Goal: Task Accomplishment & Management: Manage account settings

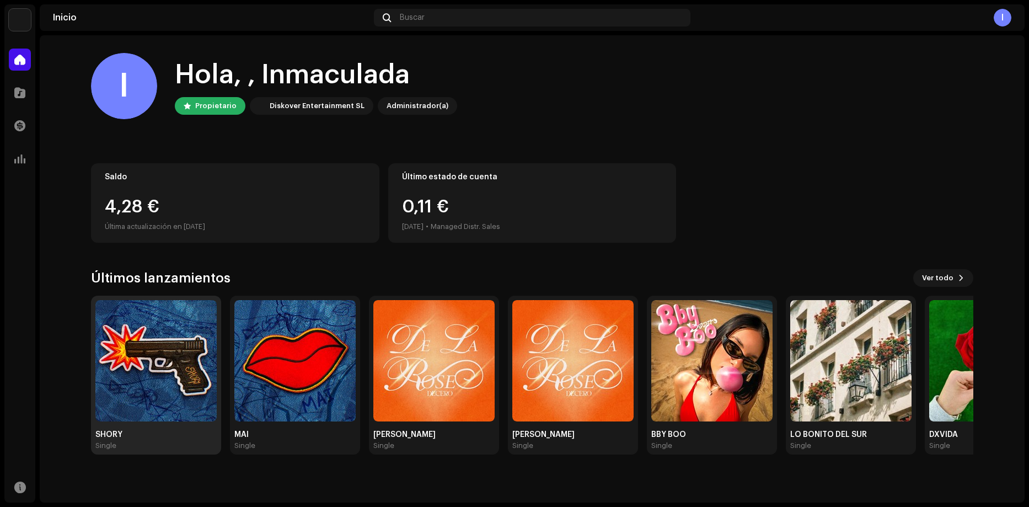
click at [132, 340] on img at bounding box center [155, 360] width 121 height 121
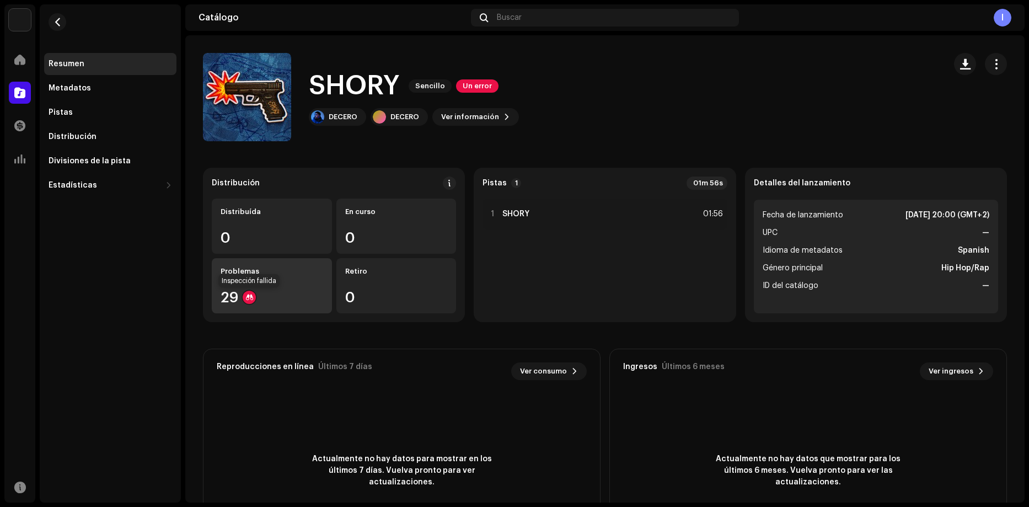
click at [246, 299] on div at bounding box center [249, 296] width 13 height 13
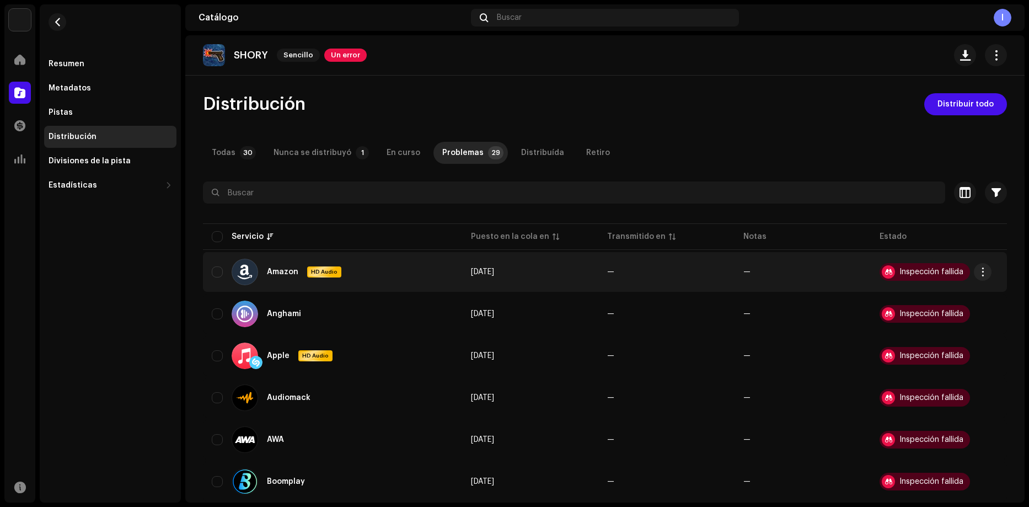
click at [918, 268] on div "Inspección fallida" at bounding box center [931, 272] width 64 height 8
click at [882, 269] on div at bounding box center [887, 271] width 13 height 13
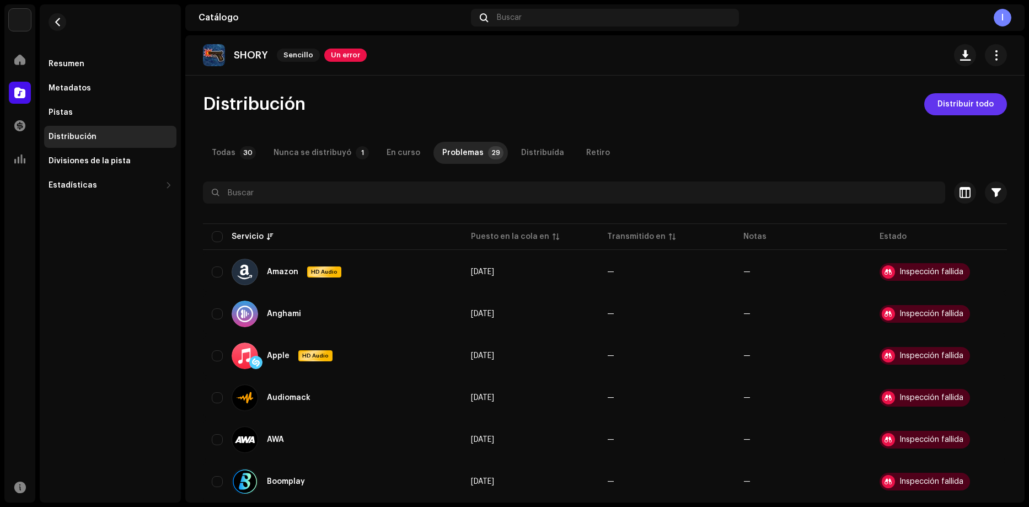
click at [948, 114] on span "Distribuir todo" at bounding box center [965, 104] width 56 height 22
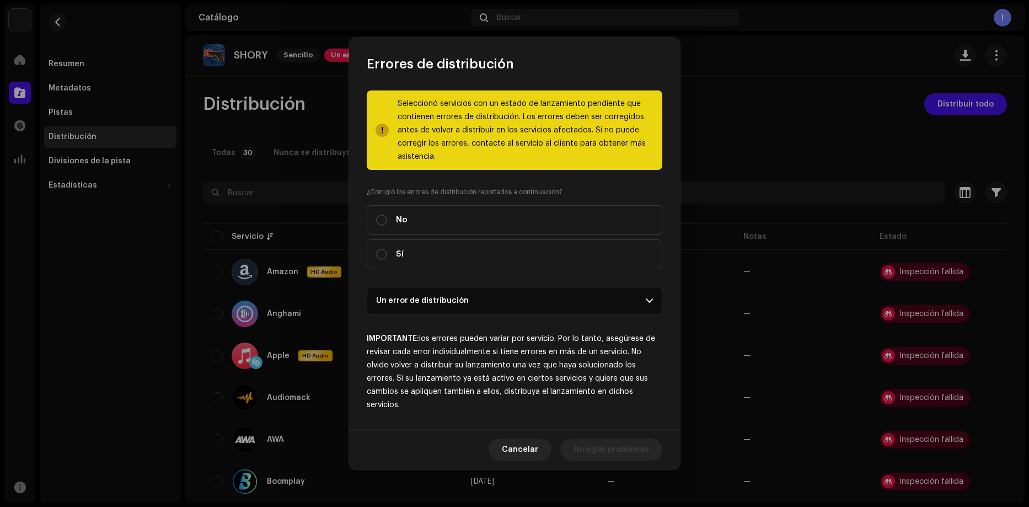
click at [466, 300] on p-accordion-header "Un error de distribución" at bounding box center [514, 301] width 295 height 28
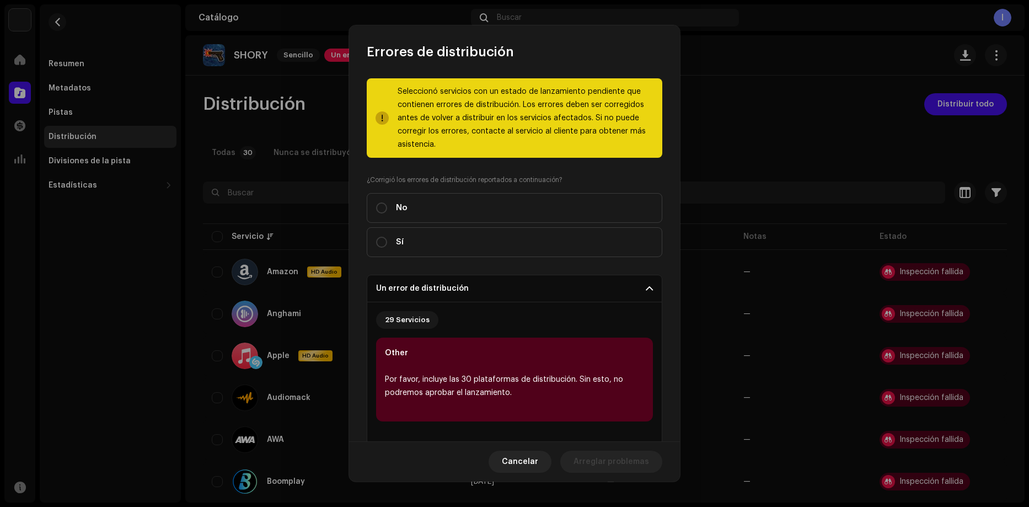
click at [466, 291] on p-accordion-header "Un error de distribución" at bounding box center [514, 289] width 295 height 28
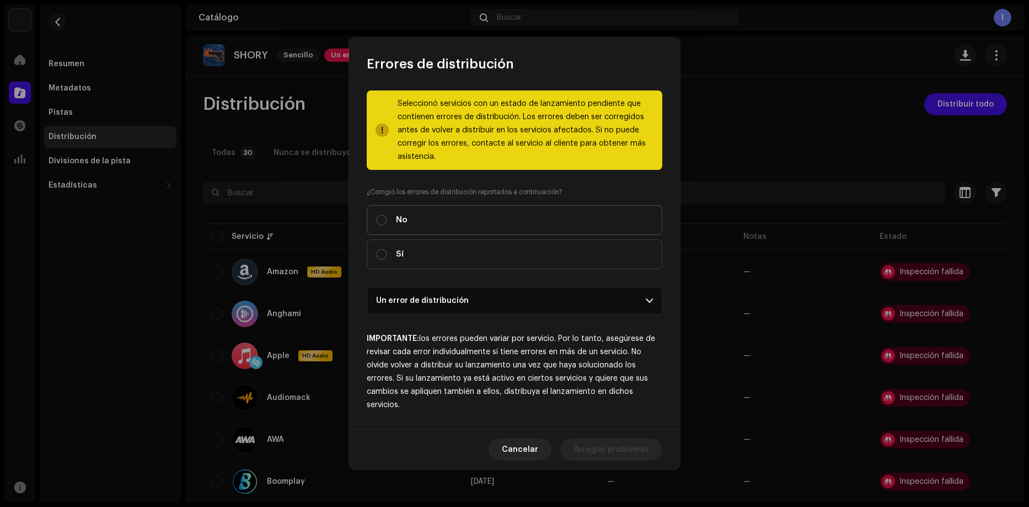
click at [408, 217] on label "No" at bounding box center [514, 220] width 295 height 30
click at [387, 217] on input "No" at bounding box center [381, 219] width 11 height 11
radio input "true"
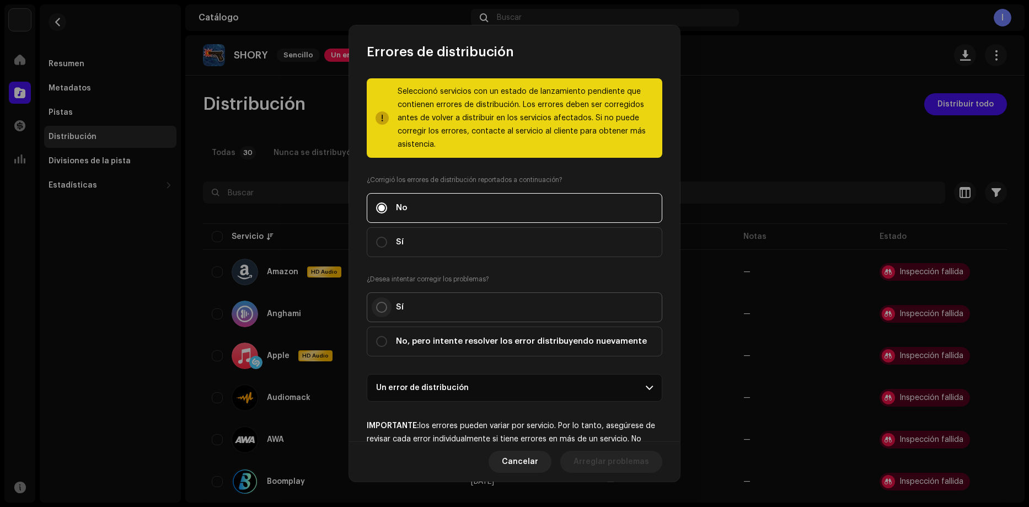
click at [376, 308] on input "Sí" at bounding box center [381, 307] width 11 height 11
radio input "true"
click at [601, 463] on span "Arreglar problemas" at bounding box center [611, 461] width 76 height 22
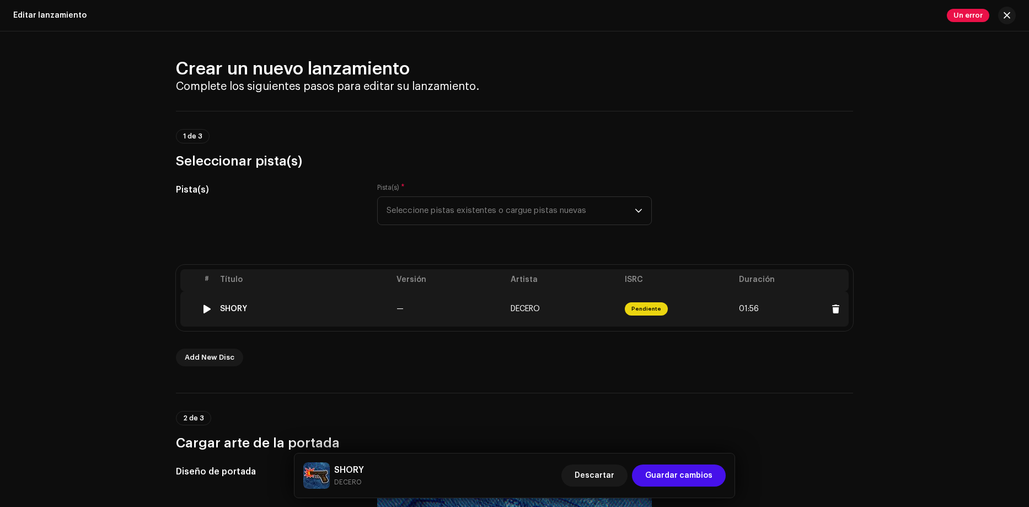
click at [648, 309] on span "Pendiente" at bounding box center [646, 308] width 43 height 13
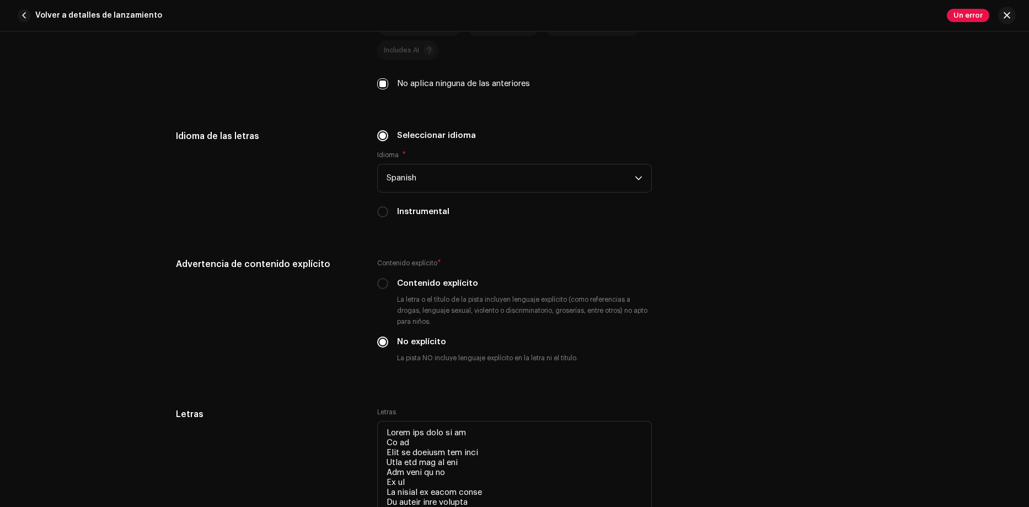
scroll to position [1764, 0]
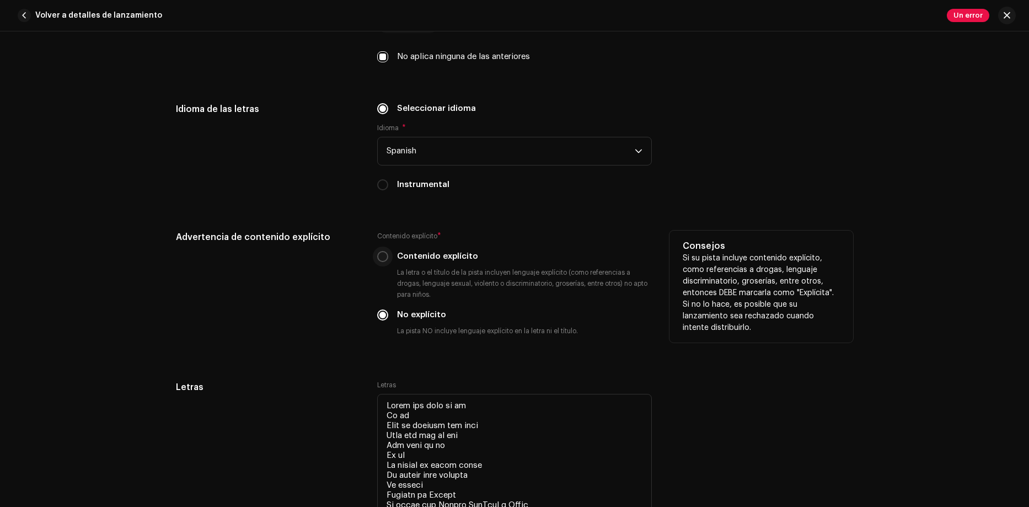
click at [381, 259] on input "Contenido explícito" at bounding box center [382, 256] width 11 height 11
radio input "true"
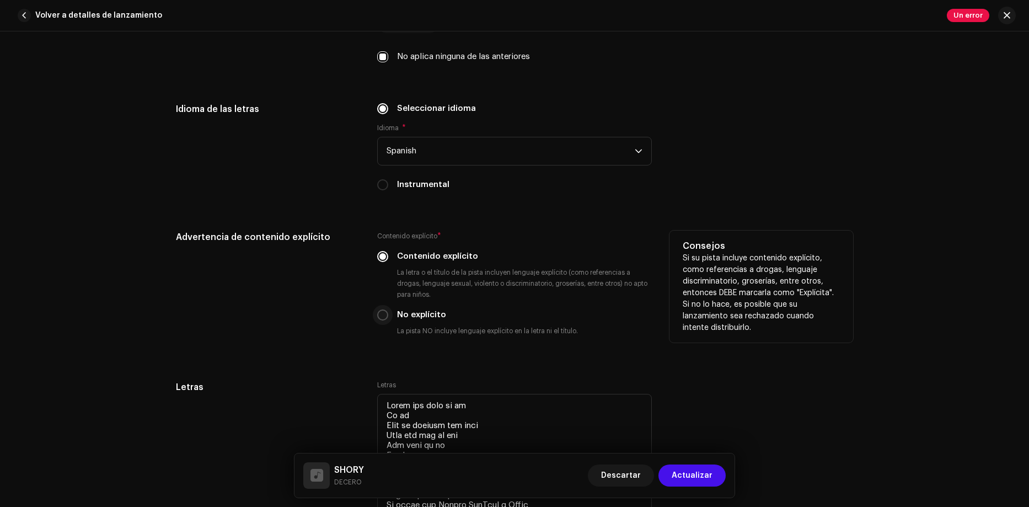
click at [377, 316] on input "No explícito" at bounding box center [382, 314] width 11 height 11
radio input "true"
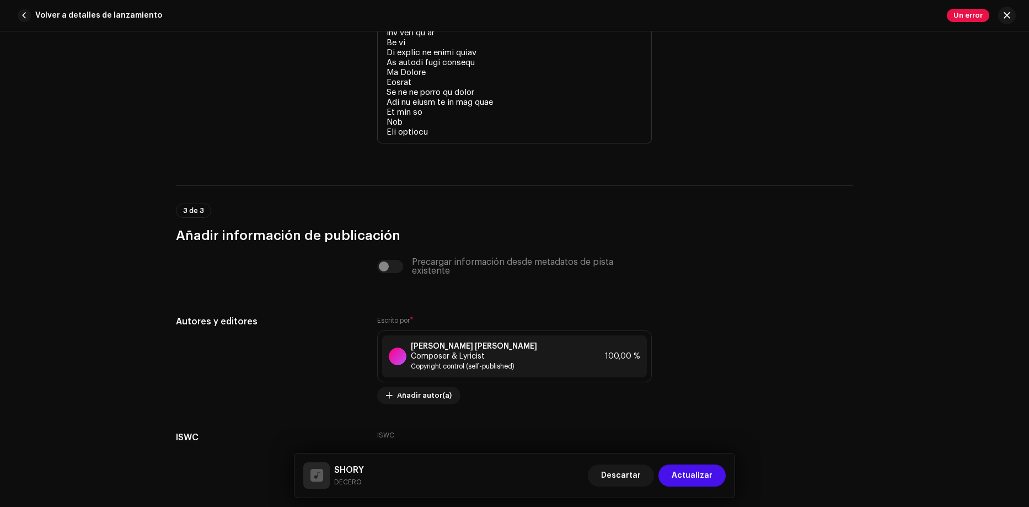
scroll to position [2889, 0]
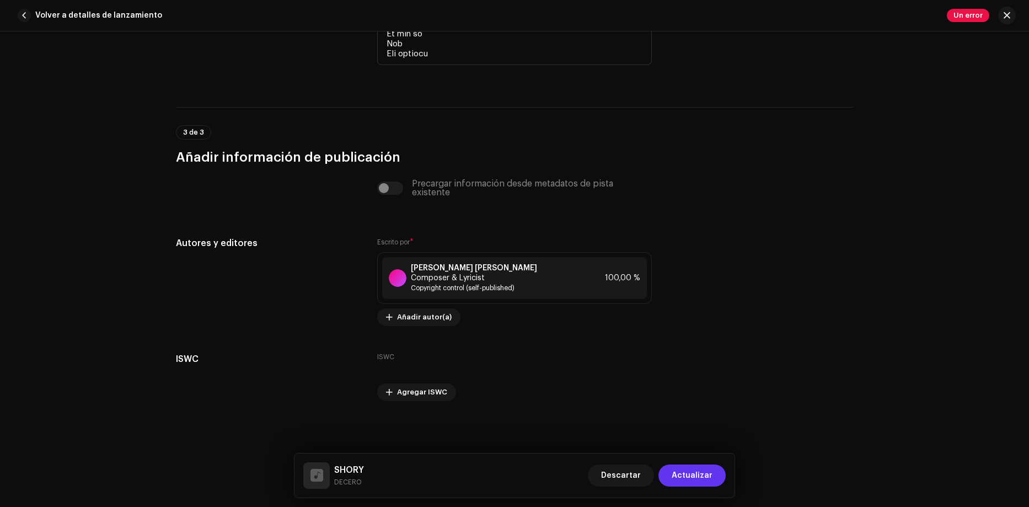
click at [697, 471] on span "Actualizar" at bounding box center [691, 475] width 41 height 22
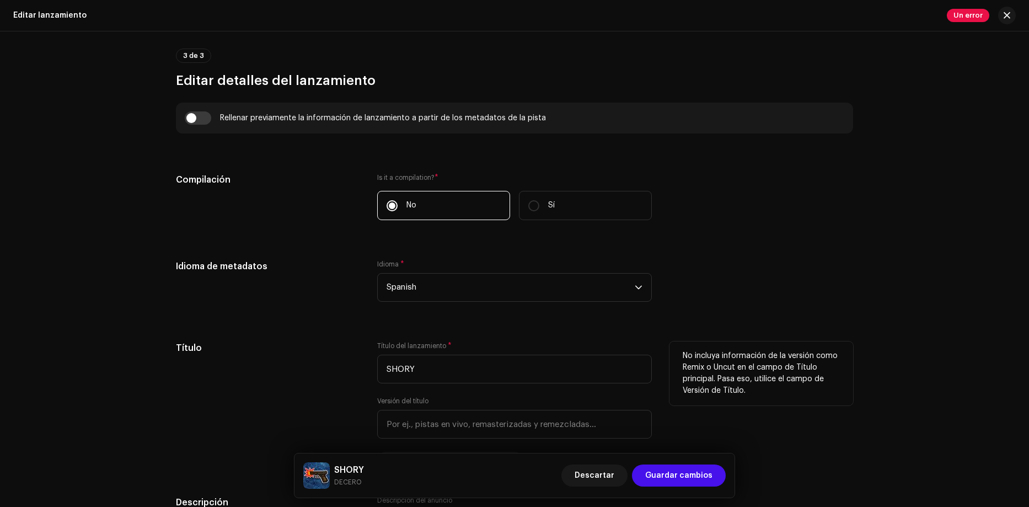
scroll to position [882, 0]
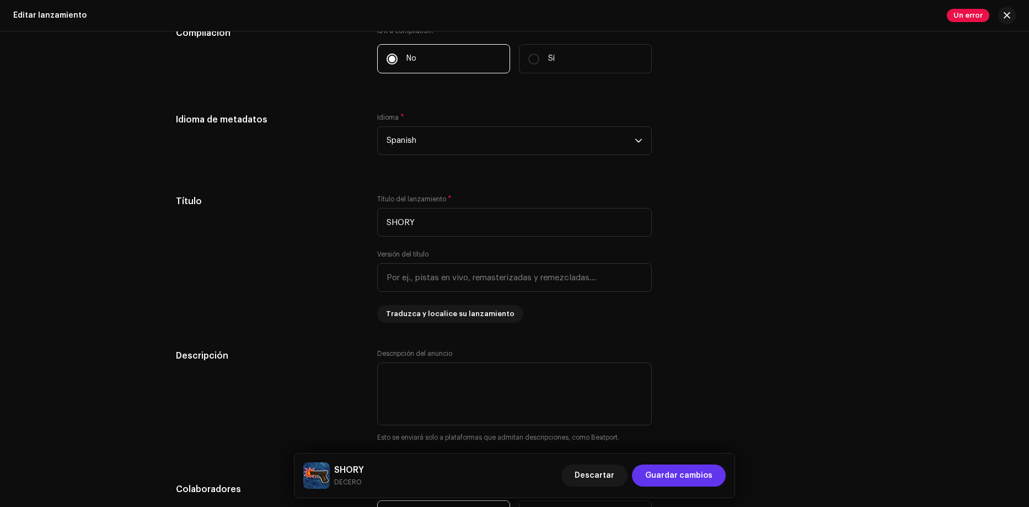
click at [690, 477] on span "Guardar cambios" at bounding box center [678, 475] width 67 height 22
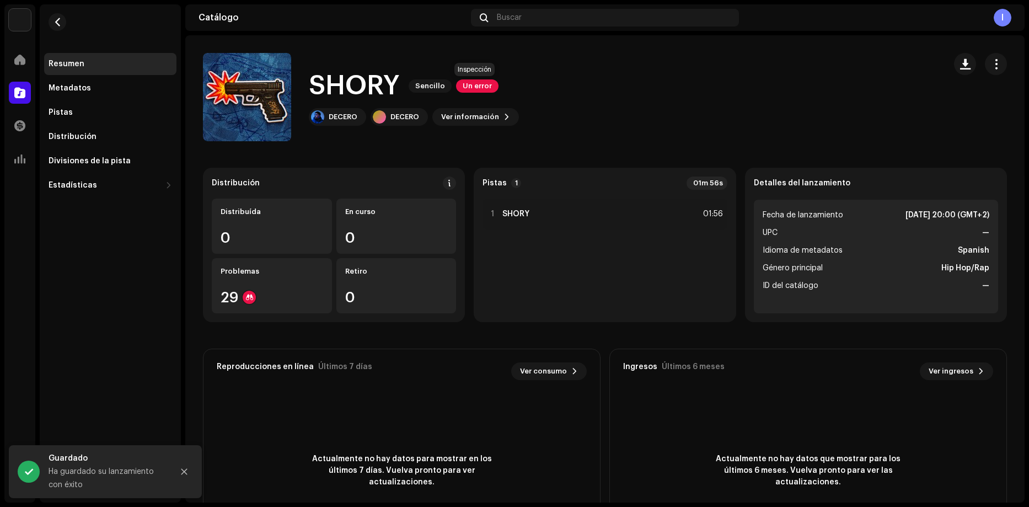
click at [473, 83] on span "Un error" at bounding box center [477, 85] width 42 height 13
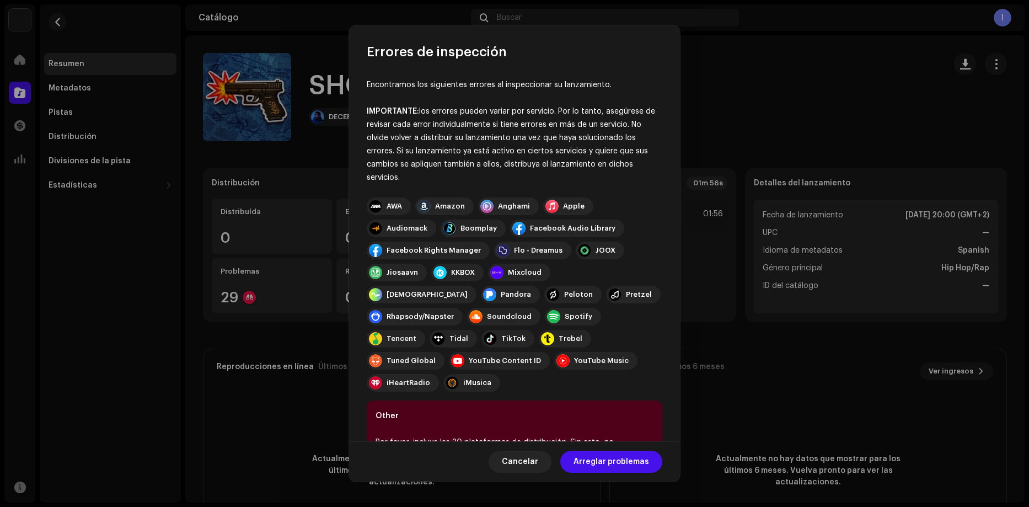
scroll to position [39, 0]
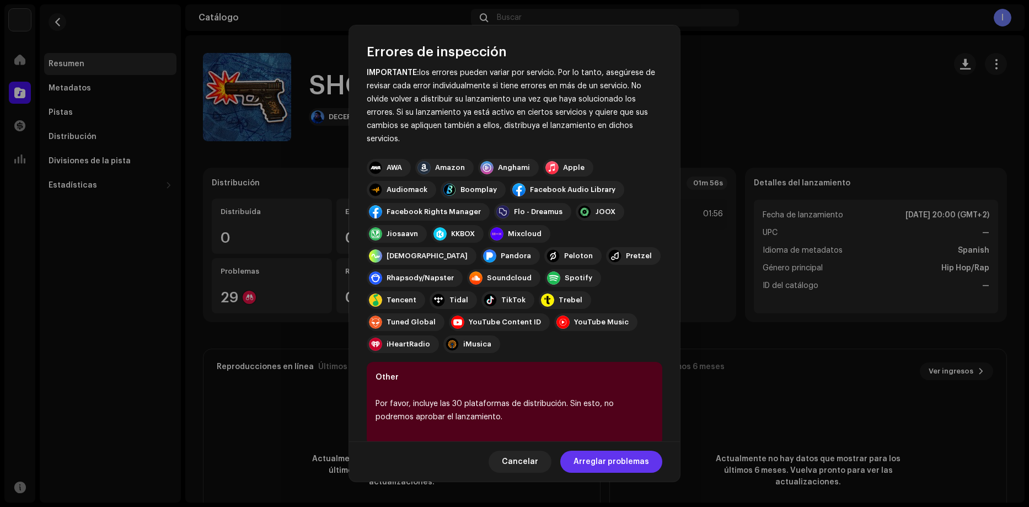
click at [617, 467] on span "Arreglar problemas" at bounding box center [611, 461] width 76 height 22
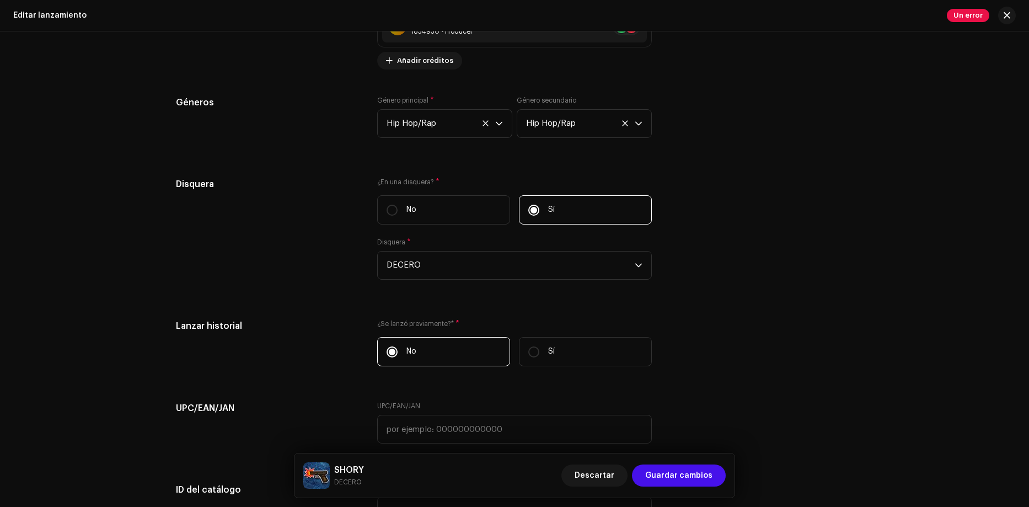
scroll to position [1599, 0]
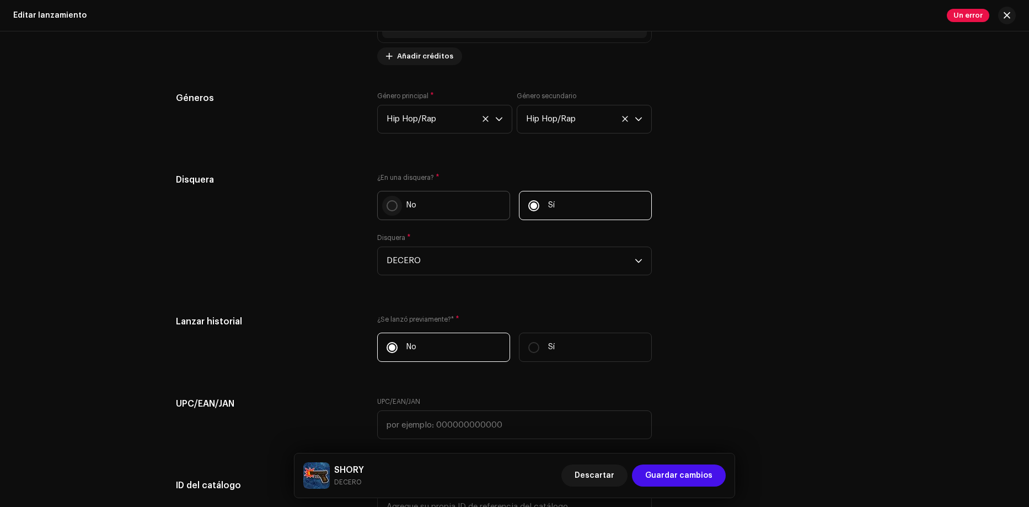
click at [392, 205] on input "No" at bounding box center [391, 205] width 11 height 11
radio input "true"
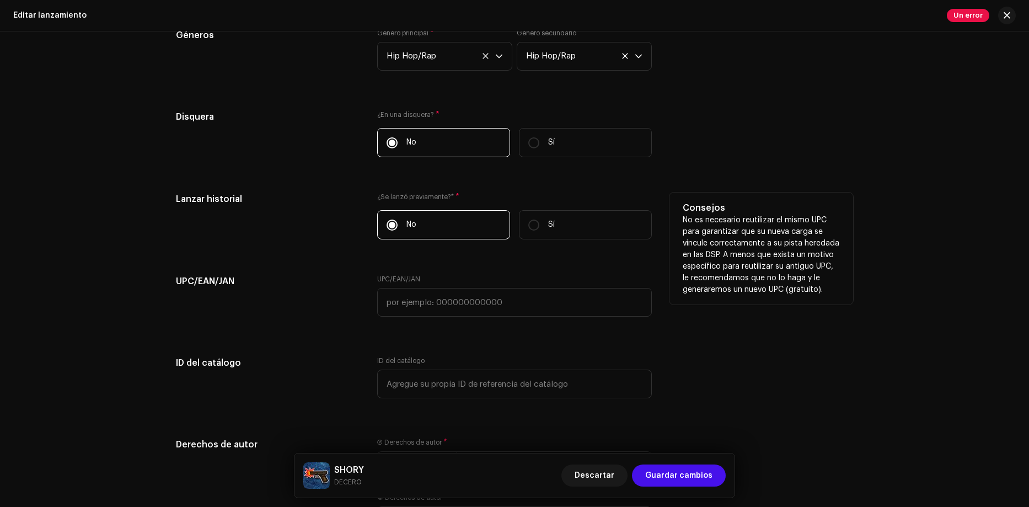
scroll to position [1423, 0]
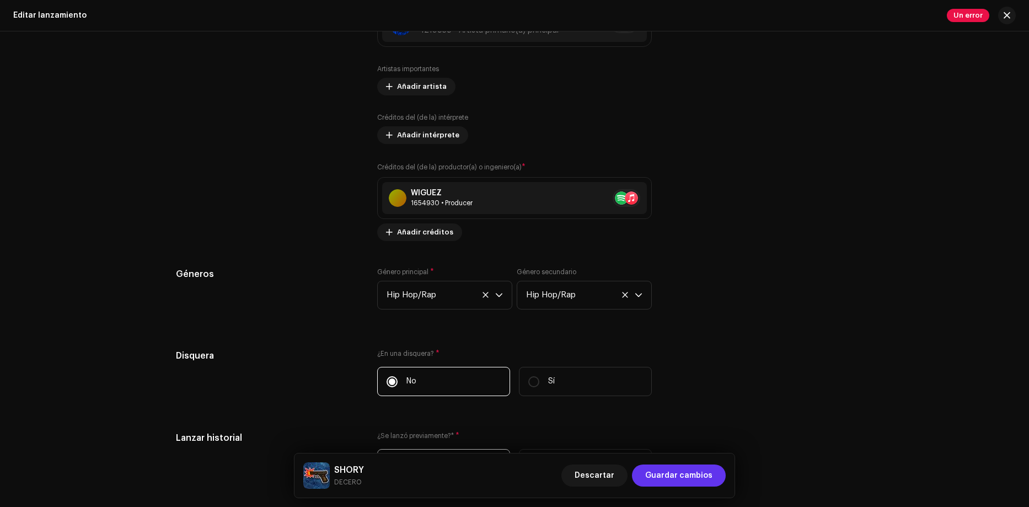
click at [689, 476] on span "Guardar cambios" at bounding box center [678, 475] width 67 height 22
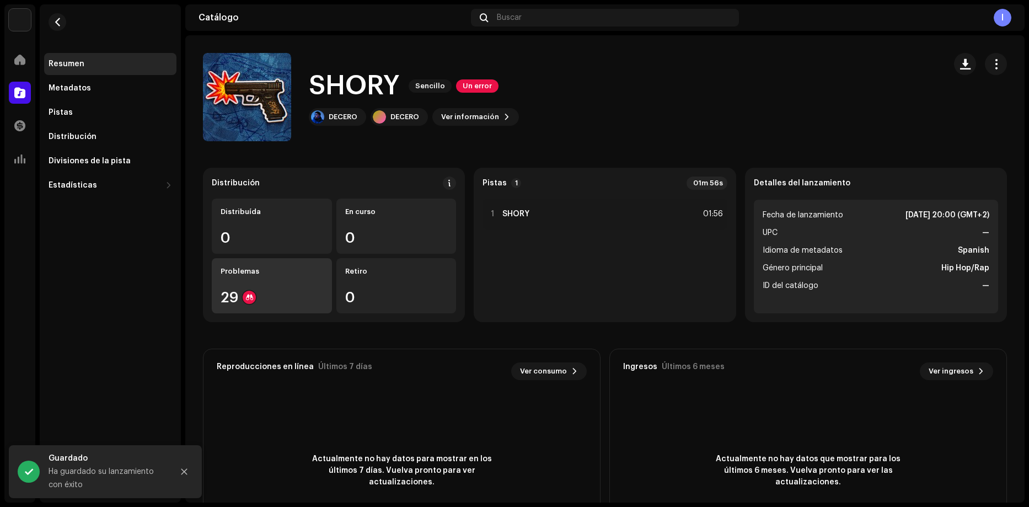
click at [252, 283] on div "Problemas 29" at bounding box center [272, 285] width 120 height 55
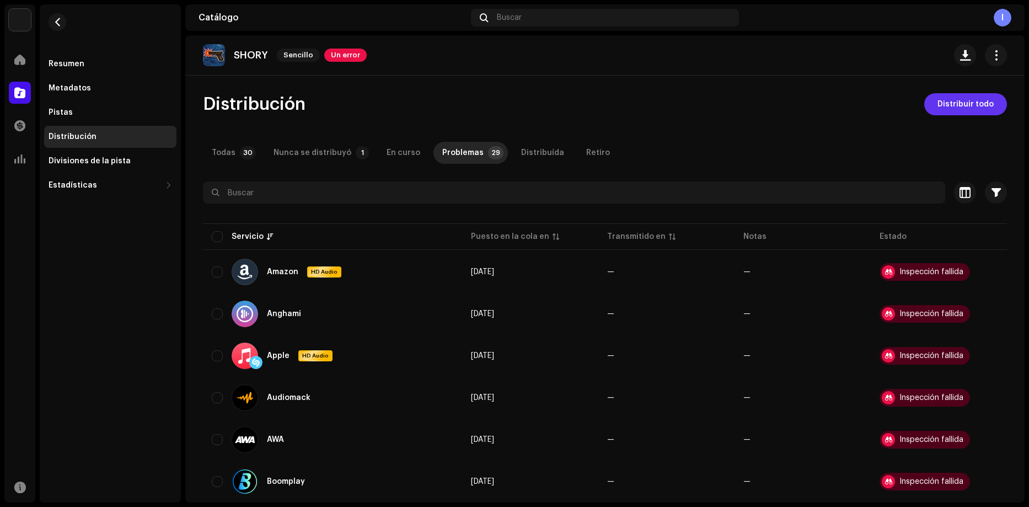
click at [965, 100] on span "Distribuir todo" at bounding box center [965, 104] width 56 height 22
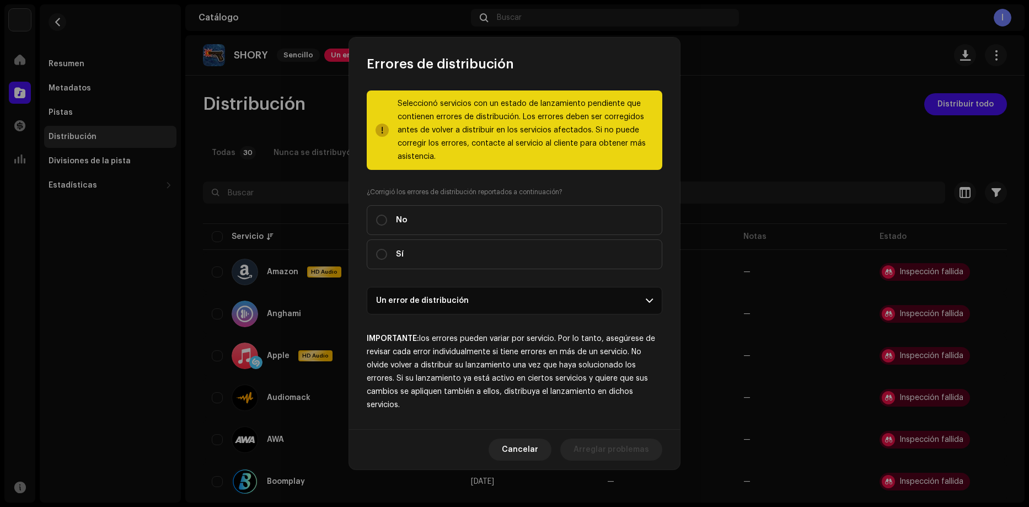
click at [448, 297] on p-accordion-header "Un error de distribución" at bounding box center [514, 301] width 295 height 28
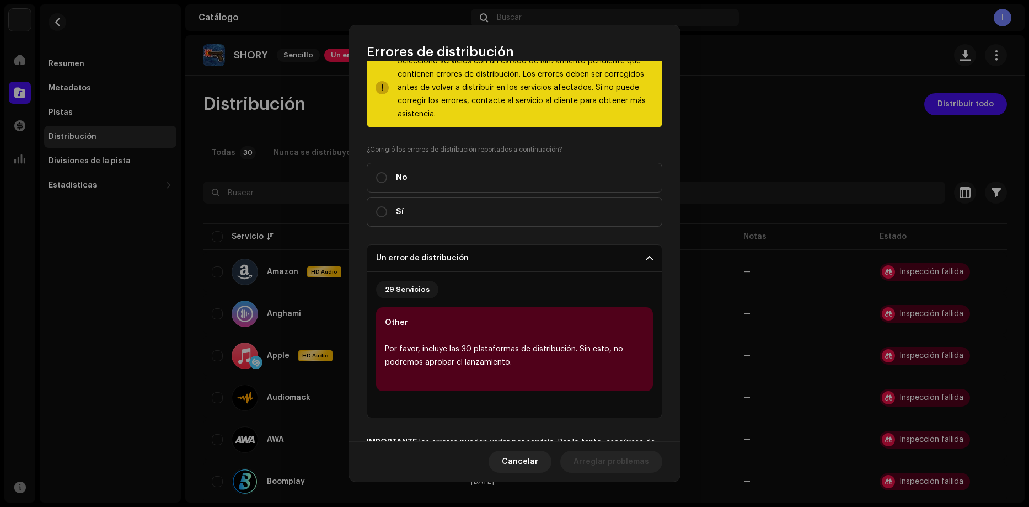
scroll to position [55, 0]
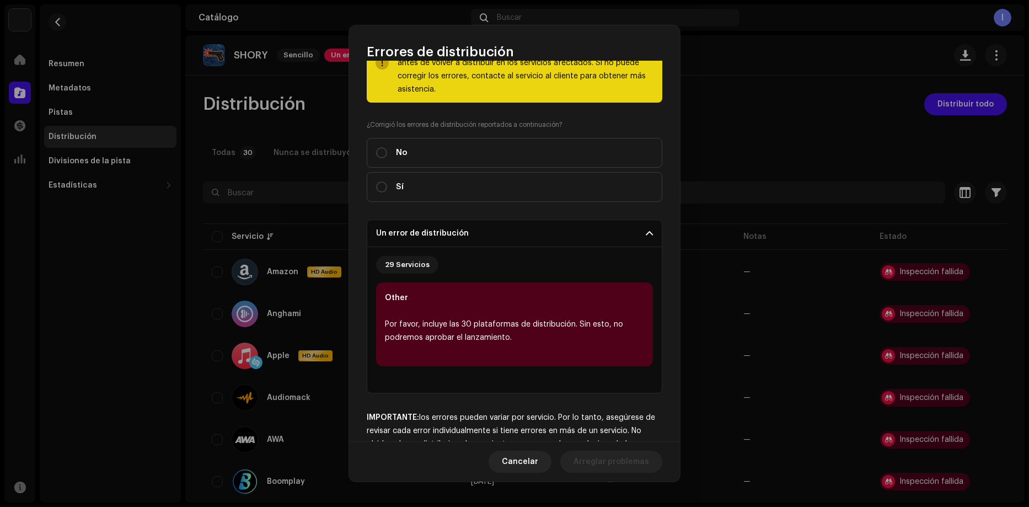
click at [446, 234] on p-accordion-header "Un error de distribución" at bounding box center [514, 233] width 295 height 28
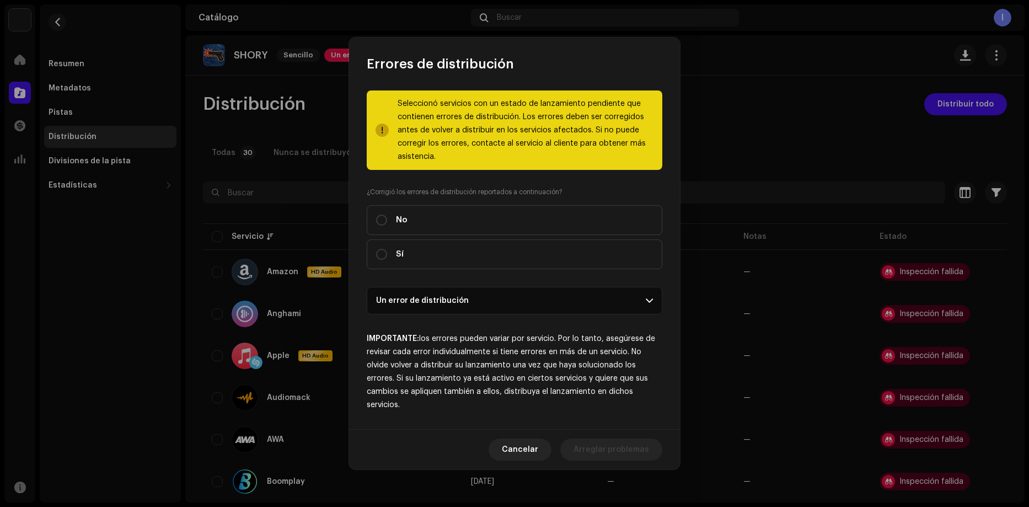
scroll to position [0, 0]
click at [378, 252] on input "Sí" at bounding box center [381, 254] width 11 height 11
radio input "true"
click at [639, 445] on span "Distribuir" at bounding box center [630, 449] width 36 height 22
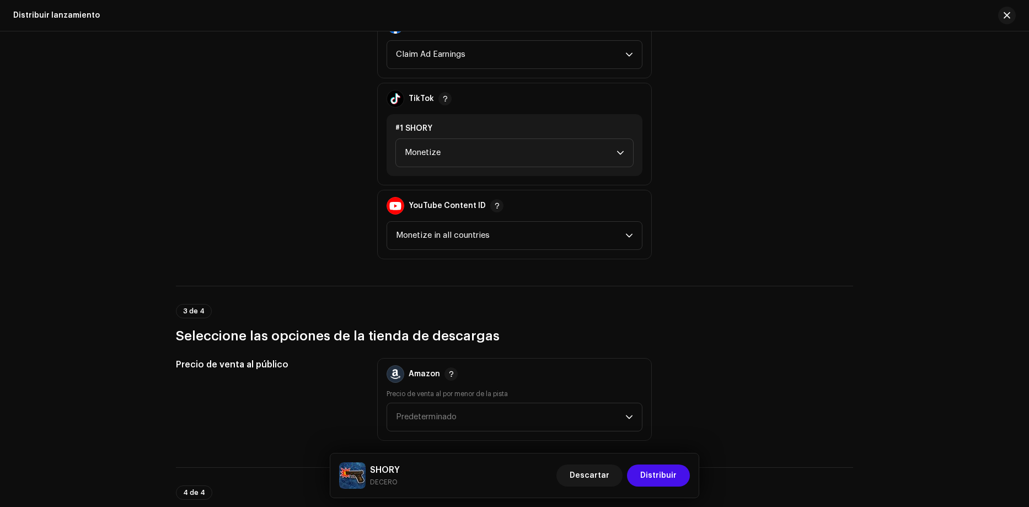
scroll to position [1488, 0]
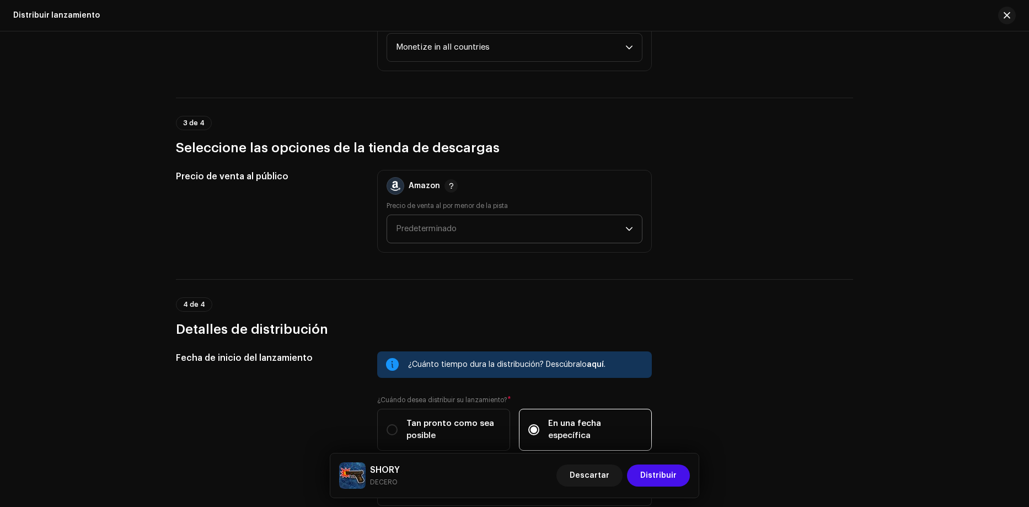
click at [459, 233] on span "Predeterminado" at bounding box center [510, 229] width 229 height 28
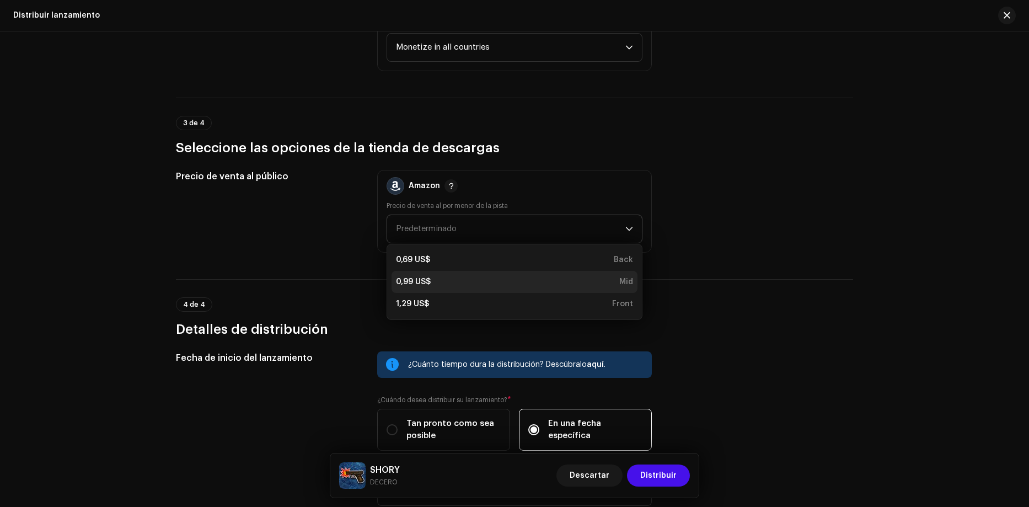
click at [433, 274] on li "0,99 US$ Mid" at bounding box center [514, 282] width 246 height 22
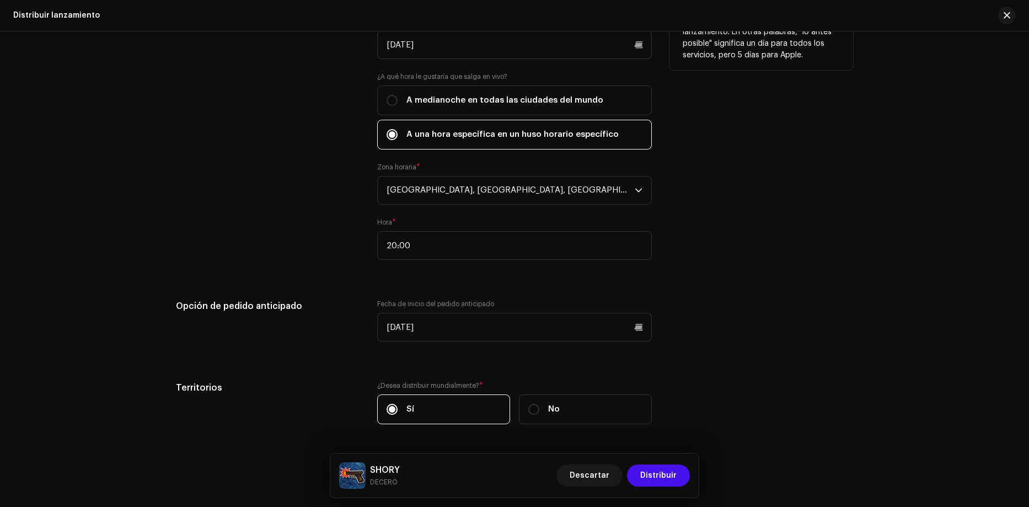
scroll to position [1971, 0]
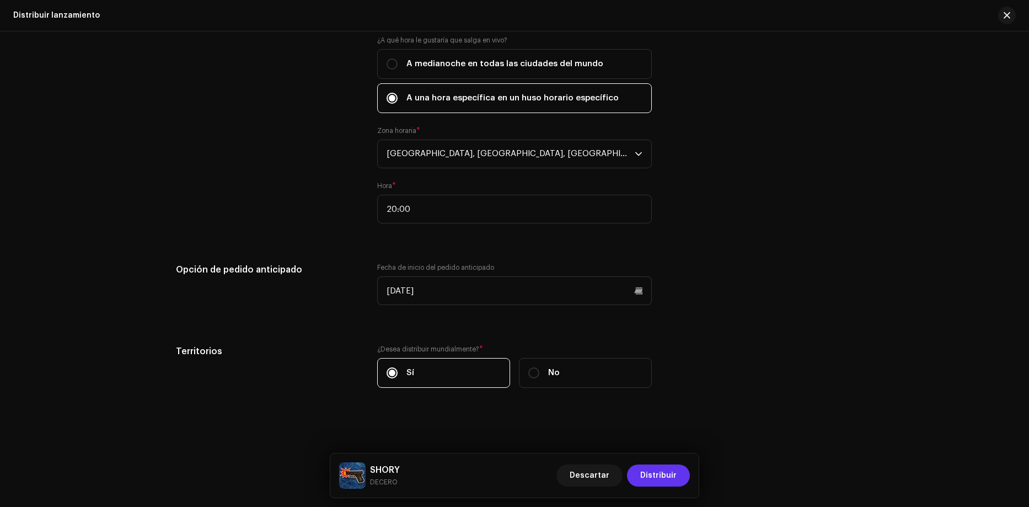
click at [665, 477] on span "Distribuir" at bounding box center [658, 475] width 36 height 22
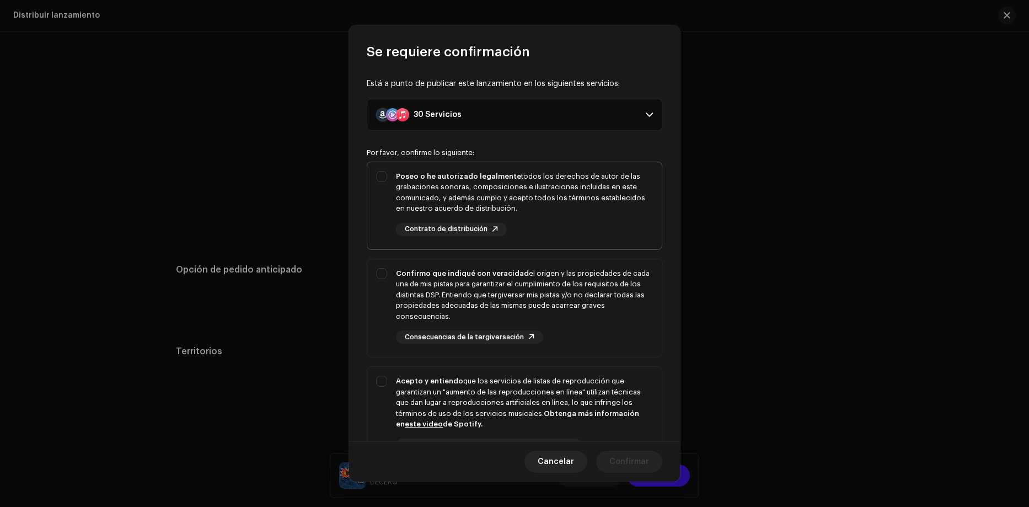
click at [374, 169] on div "Poseo o he autorizado legalmente todos los derechos de autor de las grabaciones…" at bounding box center [514, 203] width 294 height 83
checkbox input "true"
click at [377, 266] on div "Confirmo que indiqué con veracidad el origen y las propiedades de cada una de m…" at bounding box center [514, 306] width 294 height 94
checkbox input "true"
click at [382, 375] on div "Acepto y entiendo que los servicios de listas de reproducción que garantizan un…" at bounding box center [514, 422] width 294 height 111
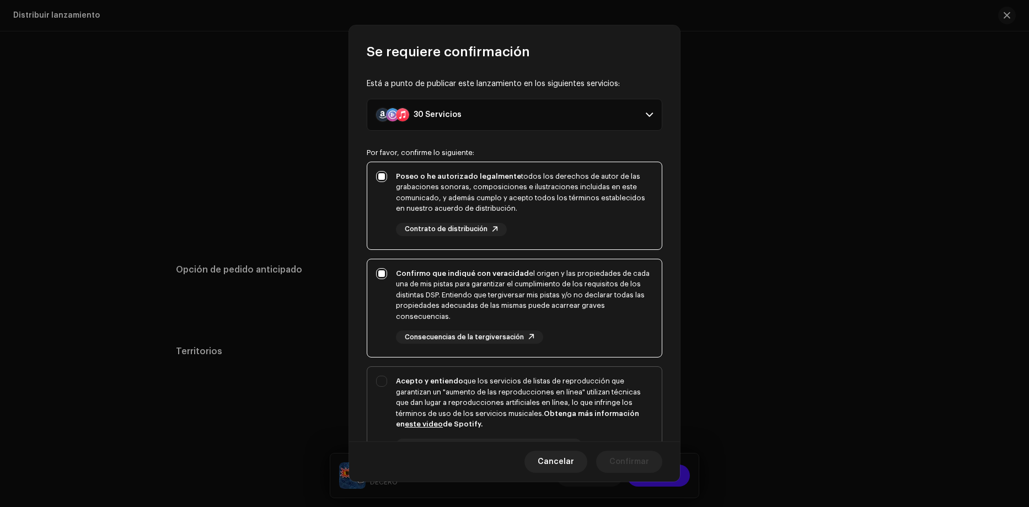
checkbox input "true"
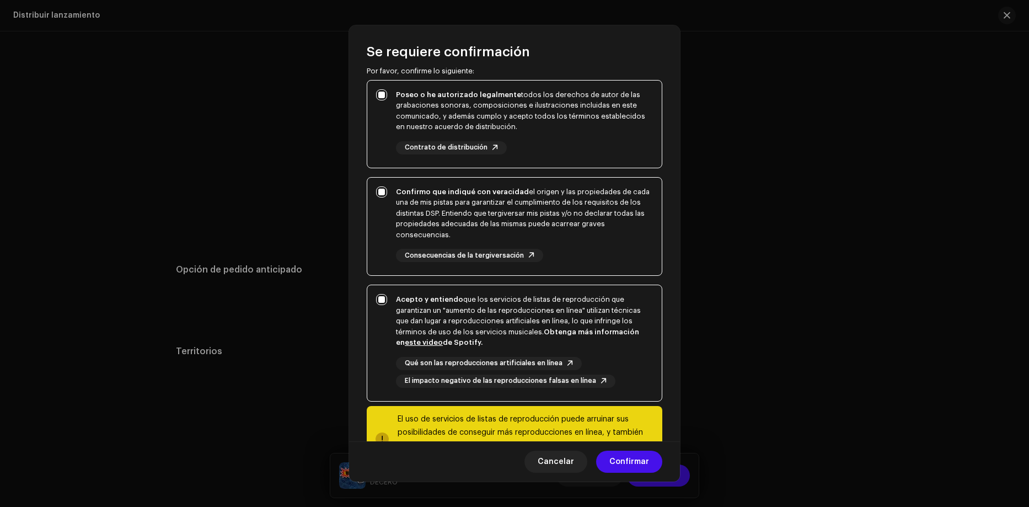
scroll to position [0, 0]
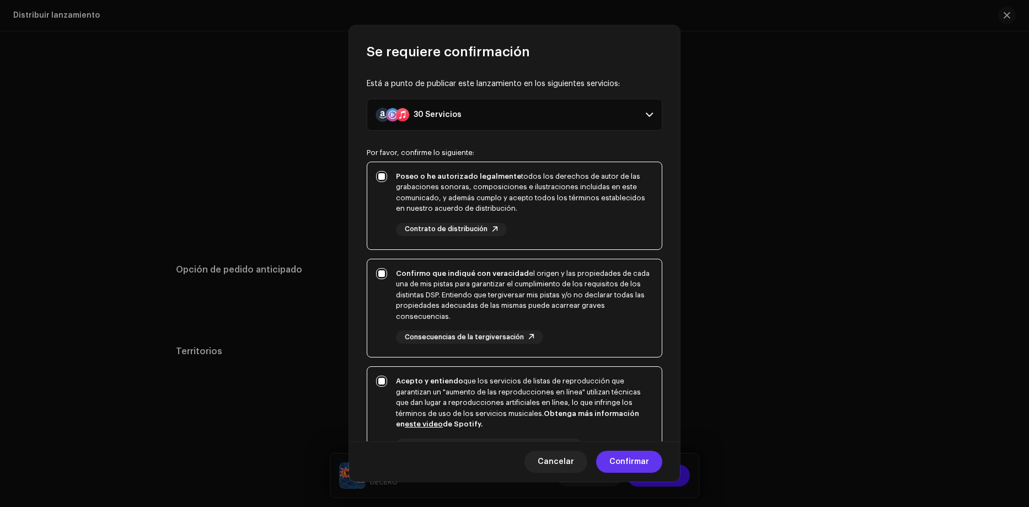
click at [637, 461] on span "Confirmar" at bounding box center [629, 461] width 40 height 22
